Goal: Task Accomplishment & Management: Manage account settings

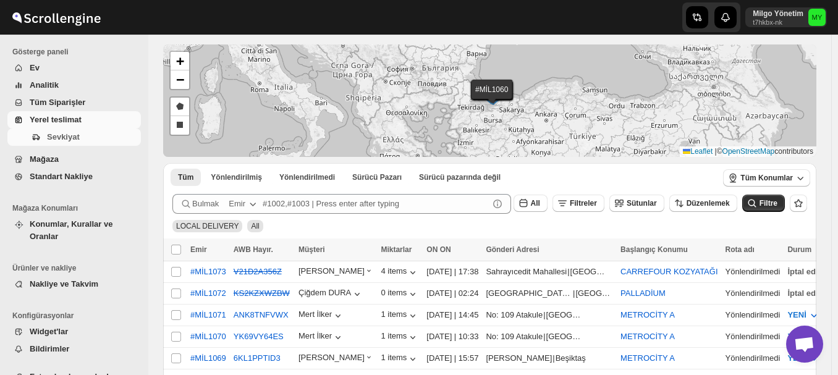
scroll to position [62, 0]
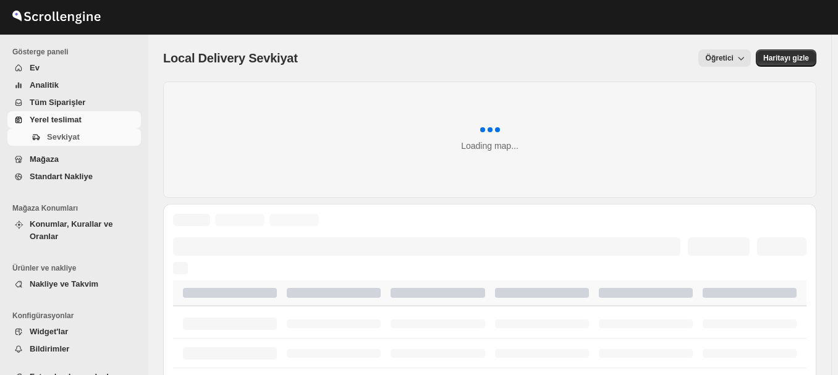
scroll to position [62, 0]
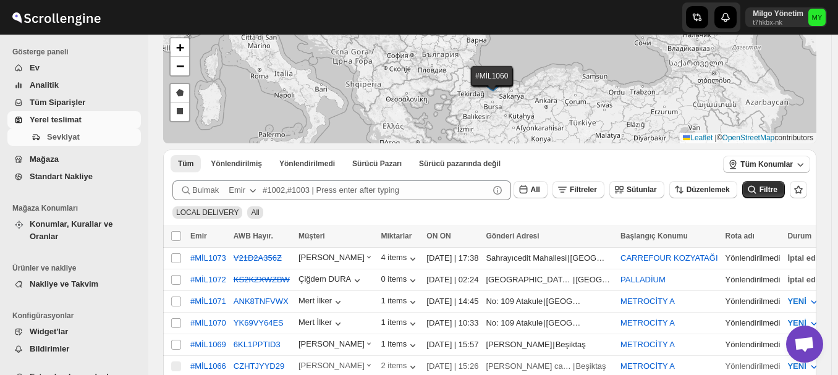
click at [75, 124] on span "Yerel teslimat" at bounding box center [56, 119] width 52 height 9
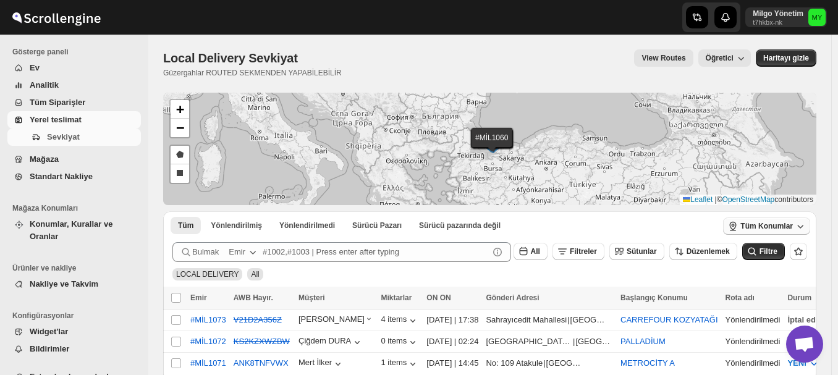
click at [792, 226] on span "Tüm Konumlar" at bounding box center [766, 226] width 53 height 10
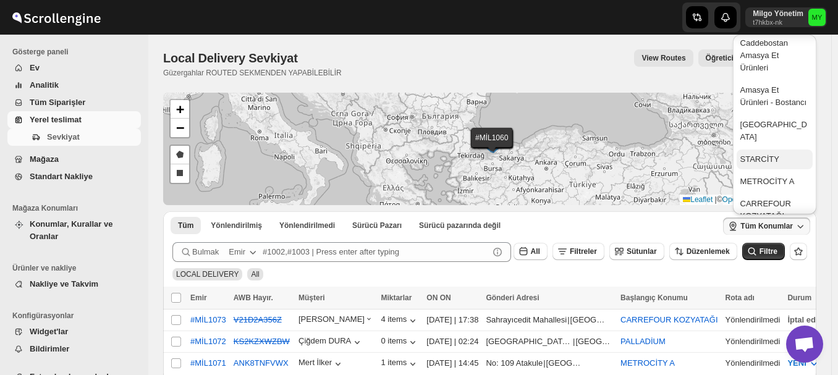
scroll to position [124, 0]
click at [779, 197] on div "CARREFOUR KOZYATAĞI" at bounding box center [774, 207] width 69 height 25
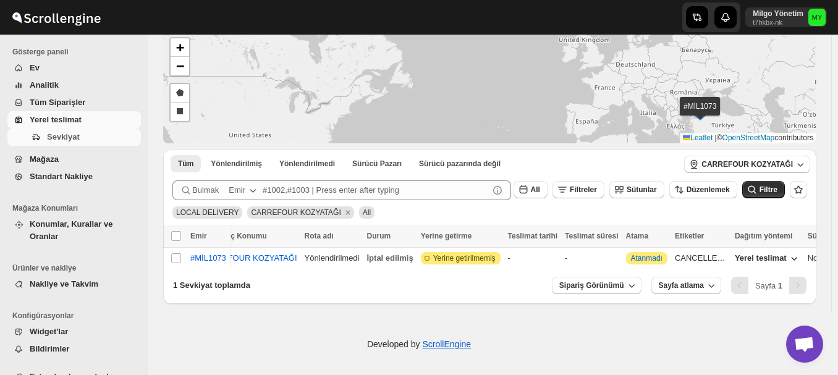
scroll to position [0, 0]
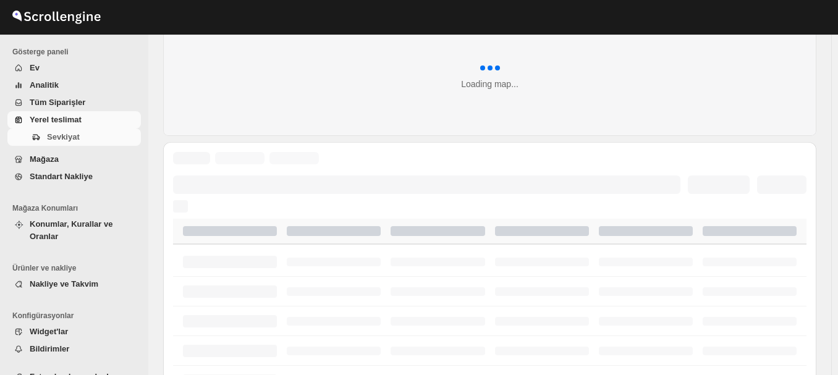
scroll to position [62, 0]
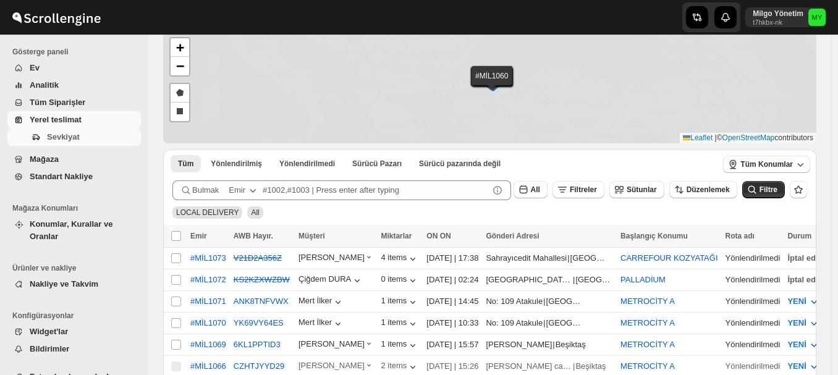
scroll to position [62, 0]
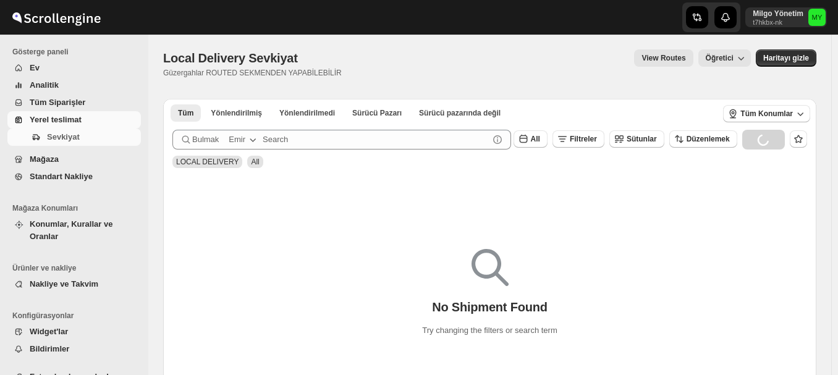
scroll to position [62, 0]
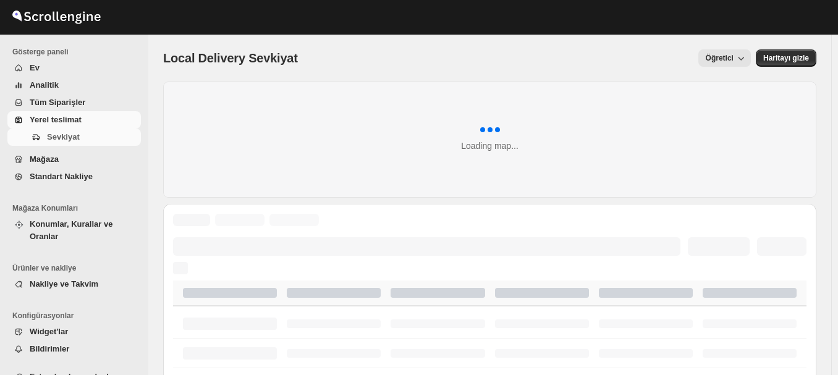
scroll to position [62, 0]
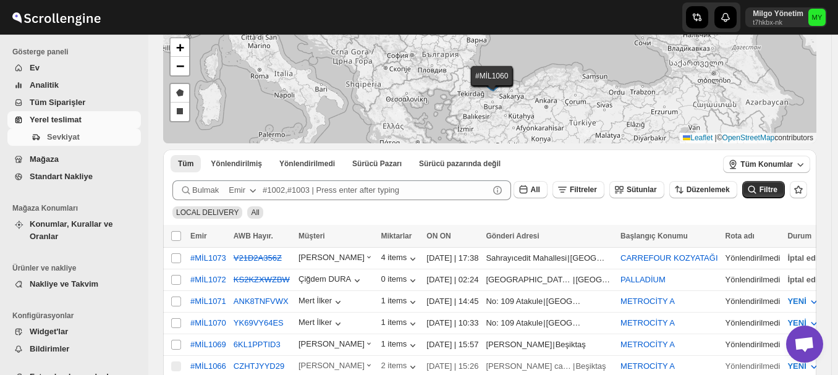
click at [72, 158] on span "Mağaza" at bounding box center [84, 159] width 109 height 12
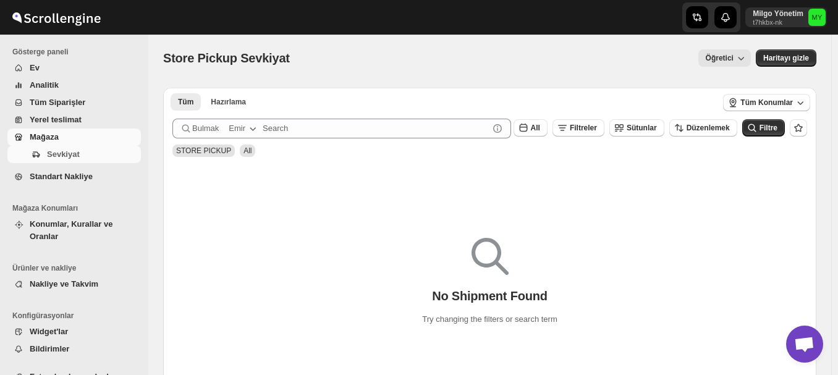
click at [65, 130] on link "Mağaza" at bounding box center [73, 137] width 133 height 17
click at [65, 123] on span "Yerel teslimat" at bounding box center [56, 119] width 52 height 9
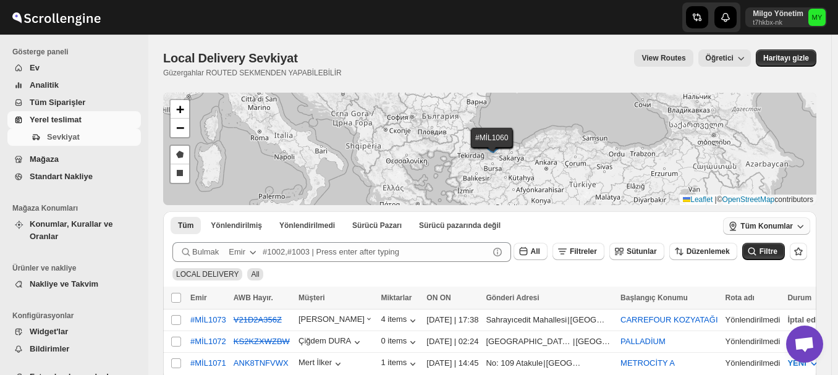
click at [781, 228] on span "Tüm Konumlar" at bounding box center [766, 226] width 53 height 10
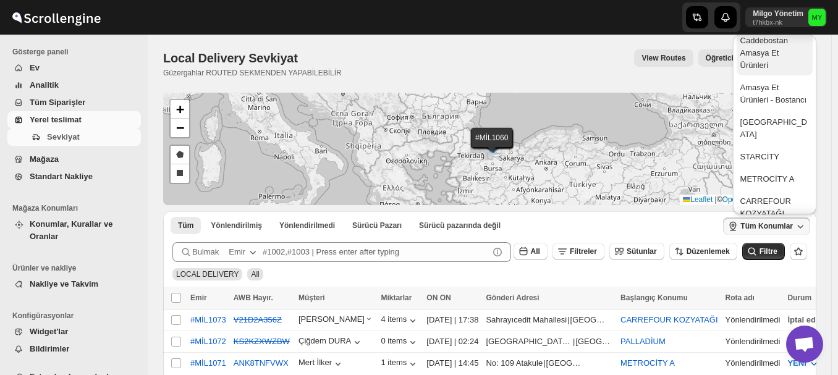
scroll to position [185, 0]
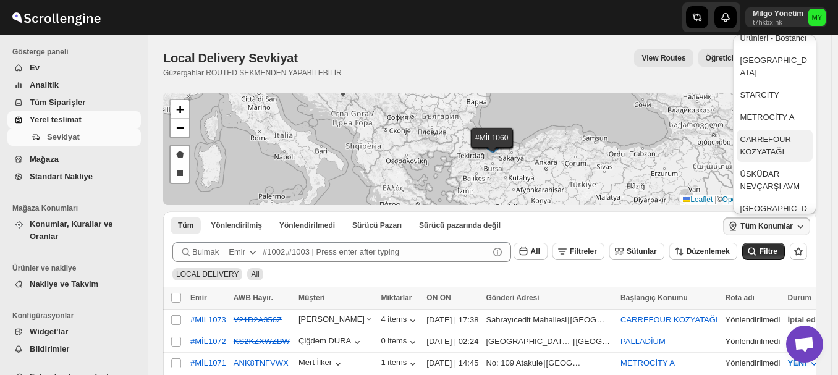
click at [770, 149] on div "CARREFOUR KOZYATAĞI" at bounding box center [774, 145] width 69 height 25
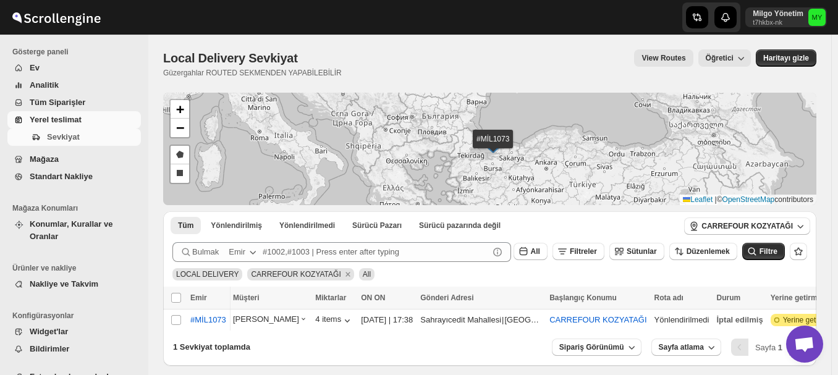
scroll to position [0, 0]
